Goal: Find specific page/section: Find specific page/section

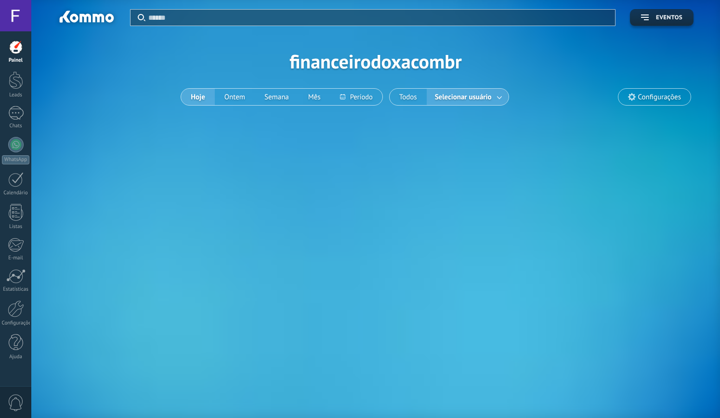
click at [23, 20] on div at bounding box center [15, 15] width 31 height 31
click at [16, 40] on div at bounding box center [16, 47] width 14 height 14
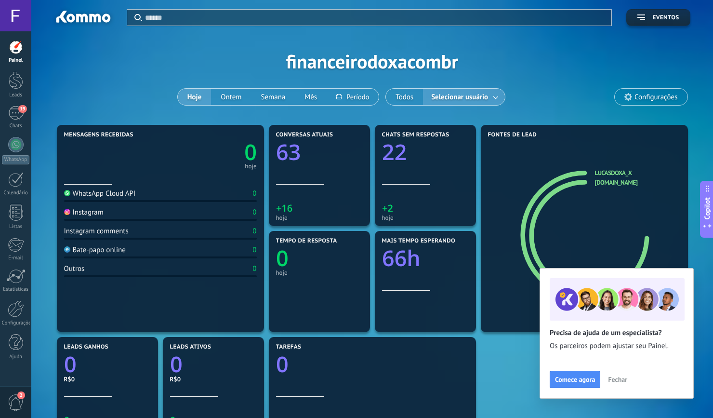
click at [617, 379] on span "Fechar" at bounding box center [617, 379] width 19 height 7
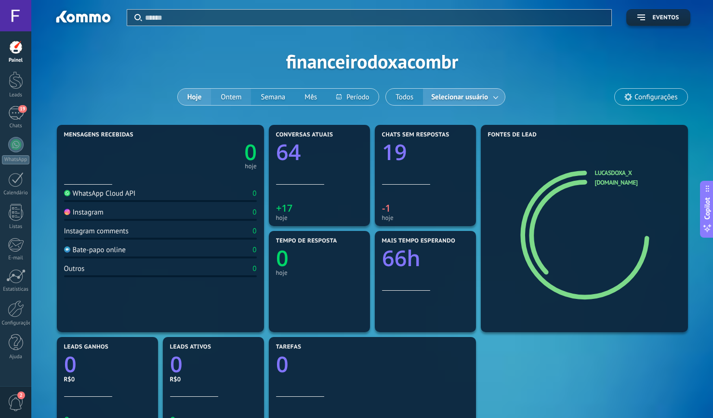
click at [232, 98] on button "Ontem" at bounding box center [231, 97] width 40 height 16
click at [195, 93] on button "Hoje" at bounding box center [195, 97] width 34 height 16
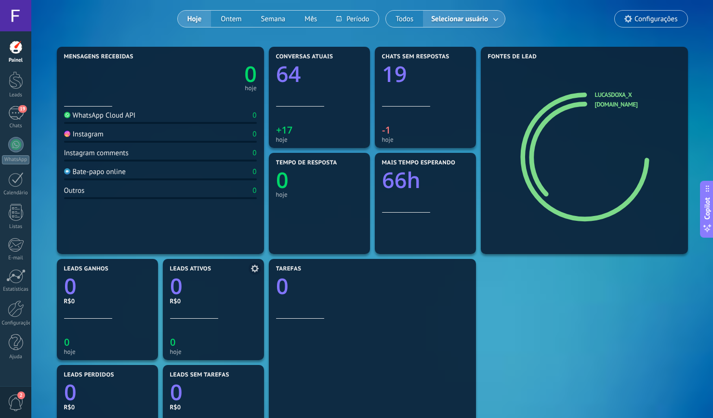
scroll to position [25, 0]
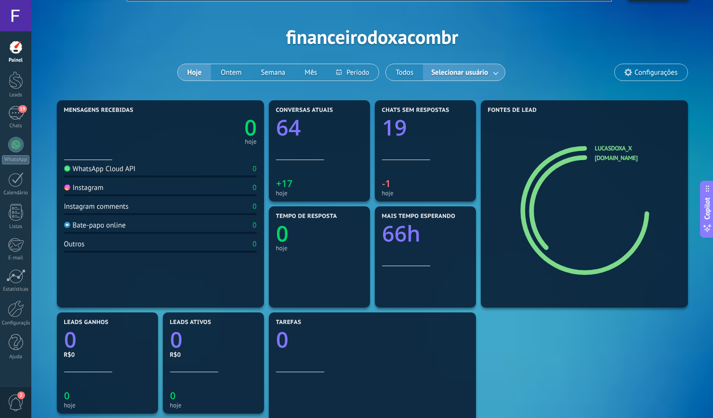
click at [495, 75] on link at bounding box center [495, 73] width 17 height 16
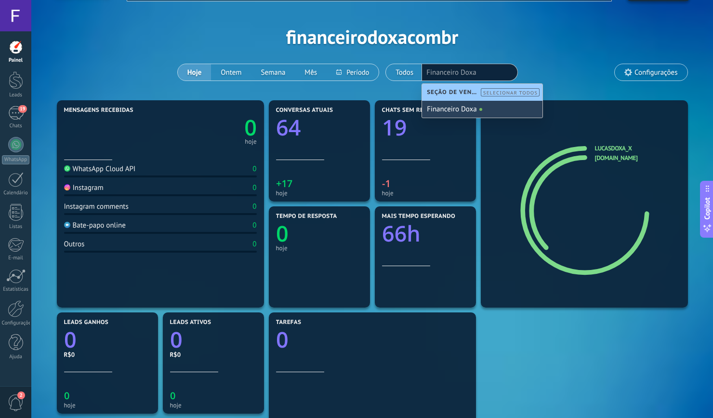
click at [447, 105] on div "Financeiro Doxa" at bounding box center [482, 109] width 120 height 17
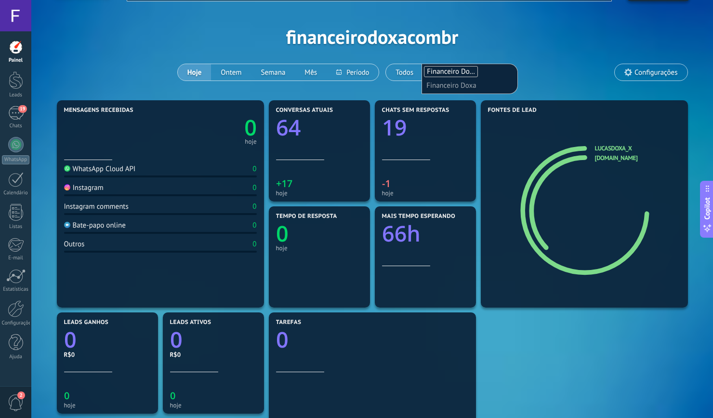
click at [547, 53] on div "Aplicar Eventos financeirodoxacombr Hoje Ontem Semana Mês" at bounding box center [372, 36] width 653 height 122
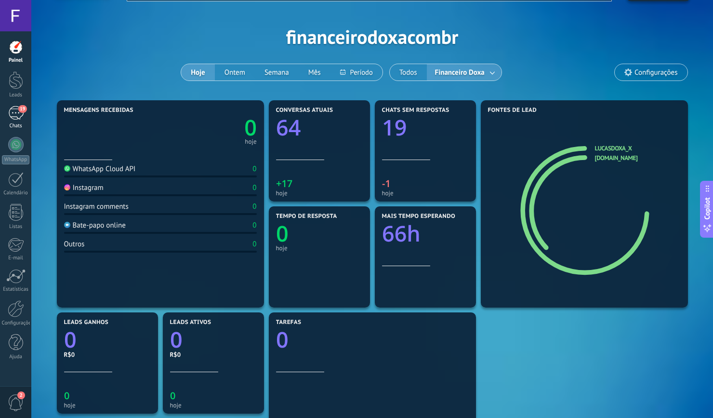
click at [18, 114] on div "19" at bounding box center [15, 113] width 15 height 14
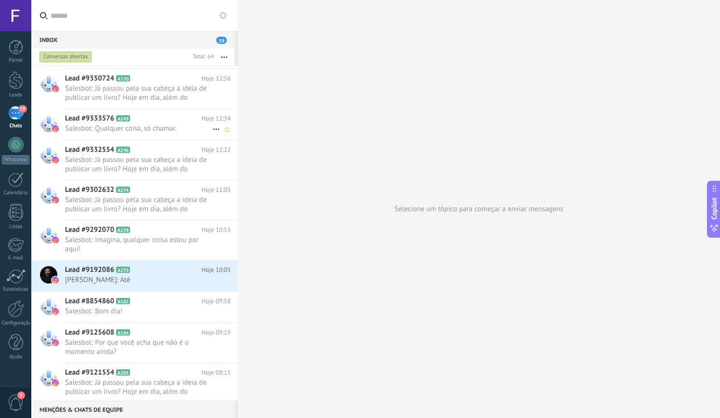
scroll to position [469, 0]
